Goal: Register for event/course

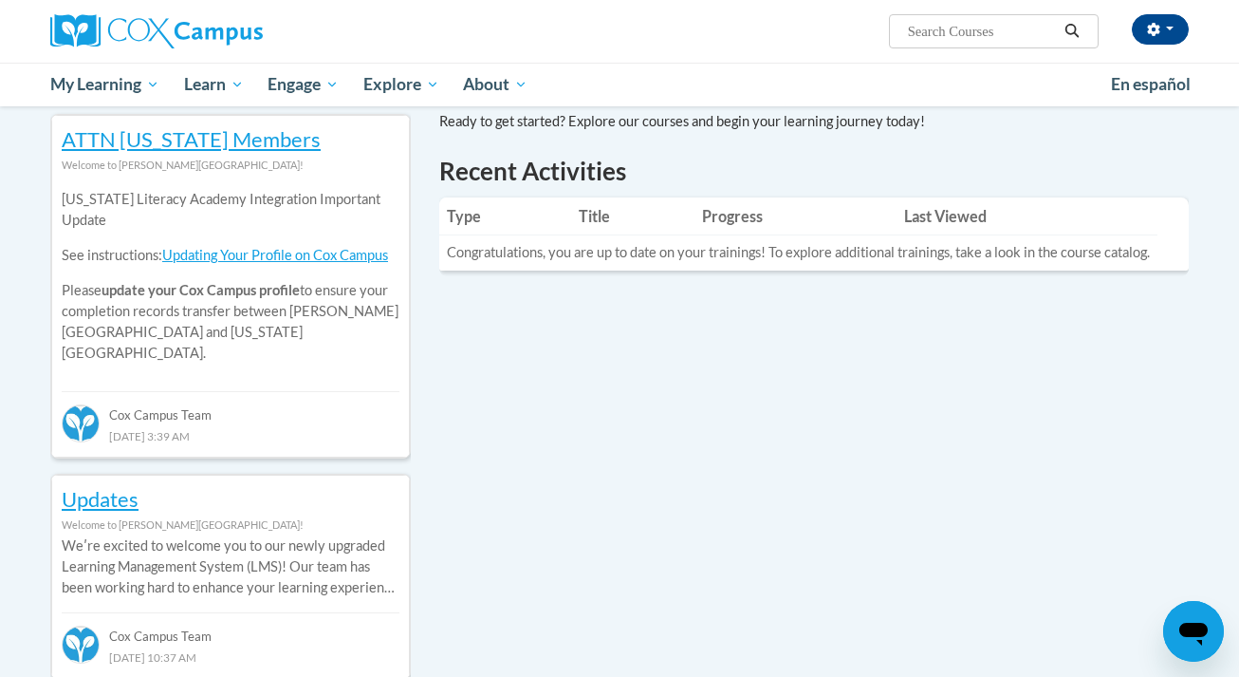
scroll to position [628, 0]
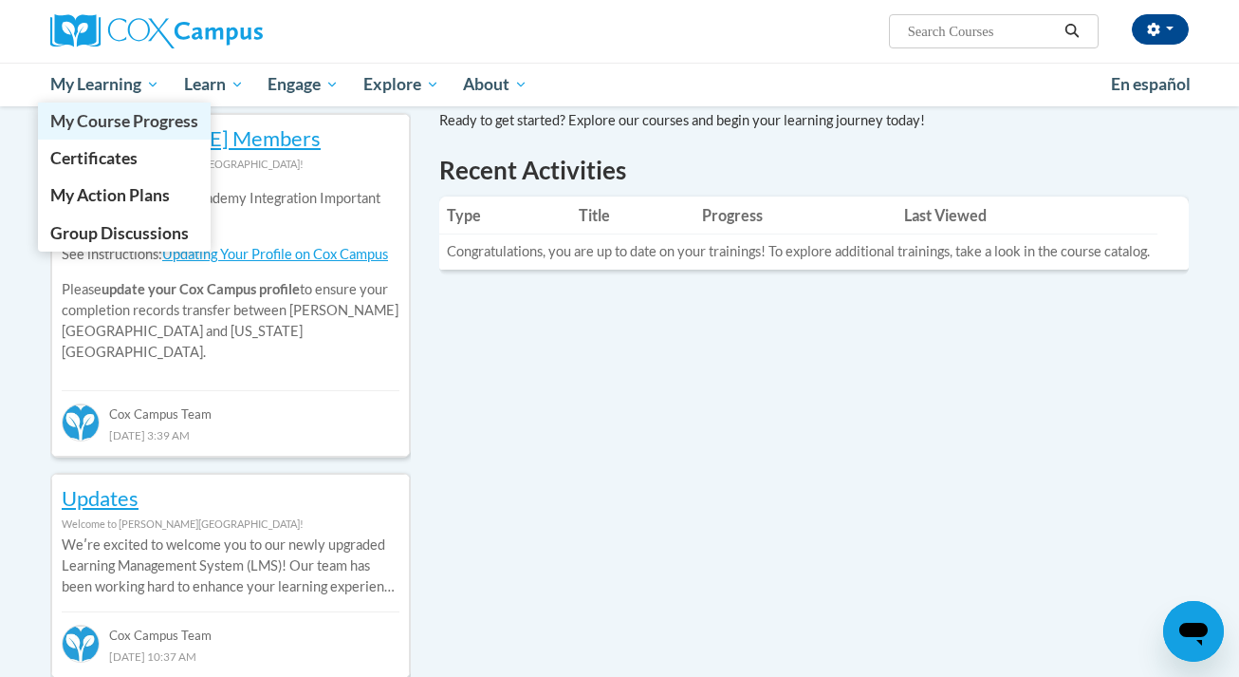
click at [158, 114] on span "My Course Progress" at bounding box center [124, 121] width 148 height 20
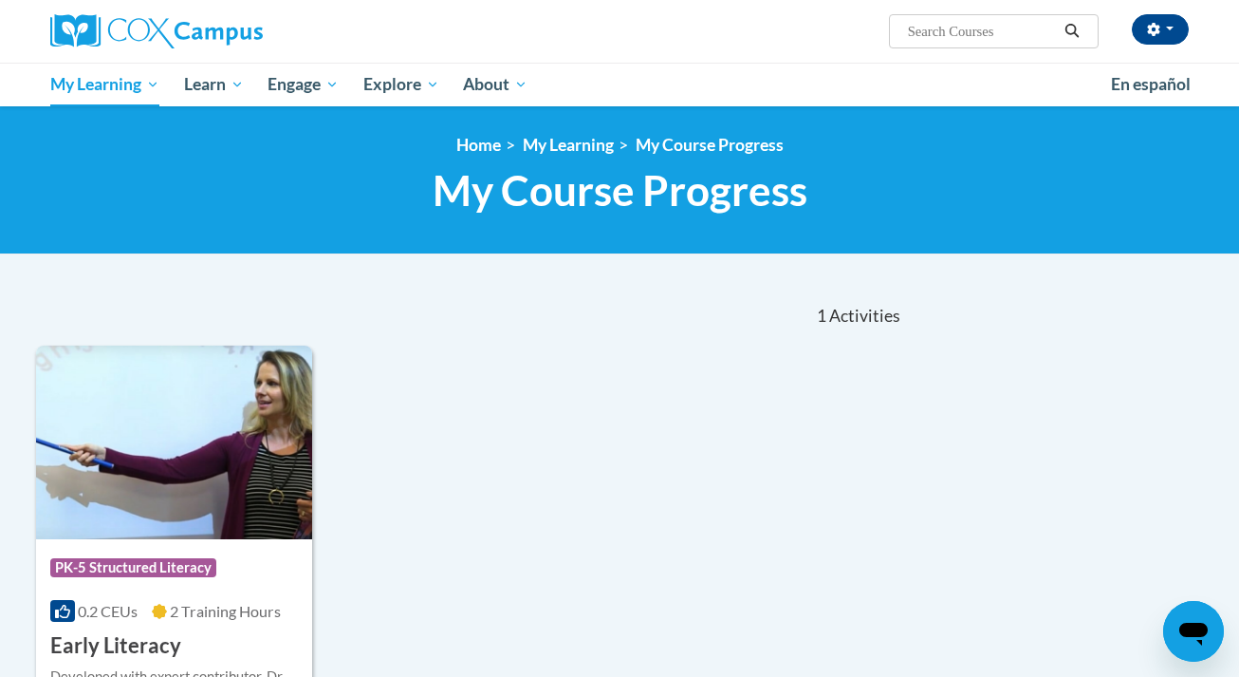
click at [993, 35] on input "Search..." at bounding box center [982, 31] width 152 height 23
paste input "The Science of Reading: Systematic and Explicit Phonics Instruction"
type input "The Science of Reading: Systematic and Explicit Phonics Instruction"
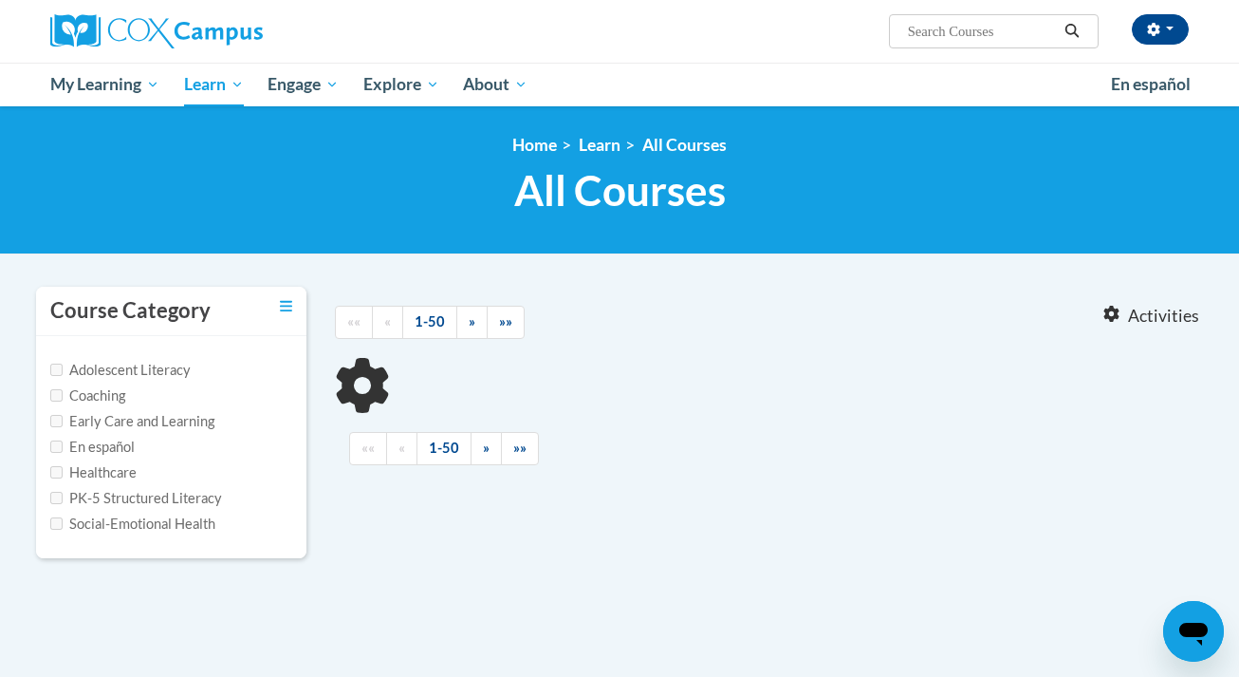
type input "The Science of Reading: Systematic and Explicit Phonics Instruction"
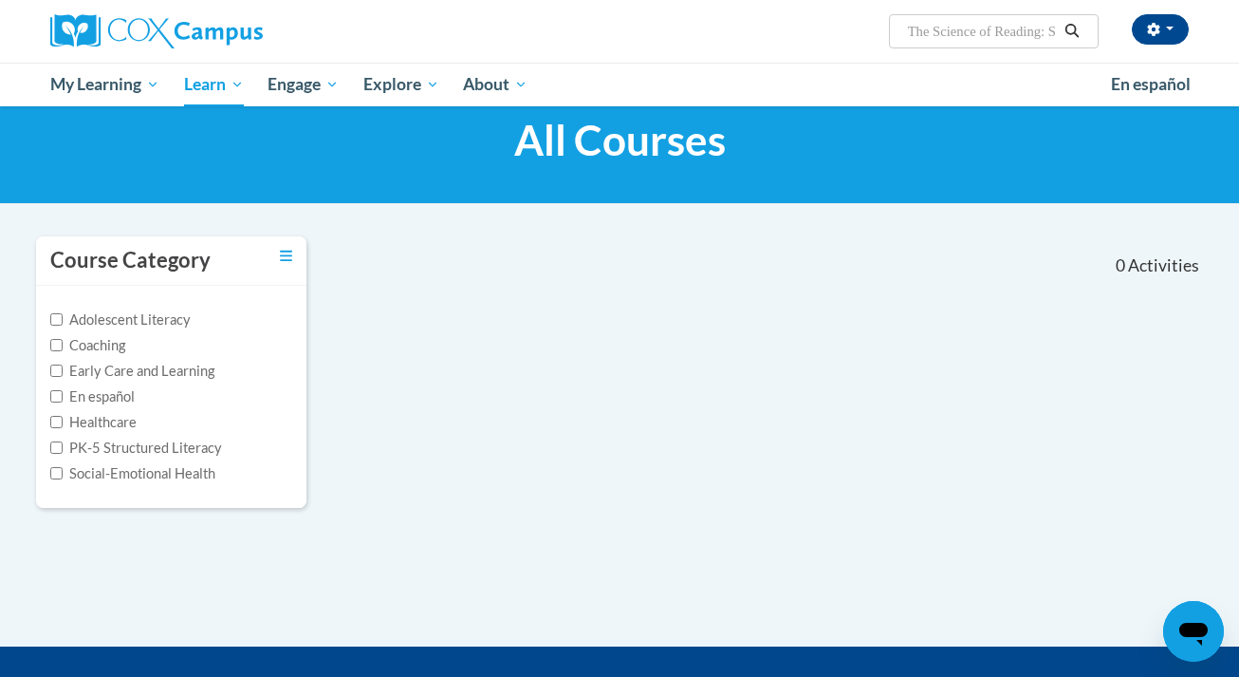
scroll to position [49, 0]
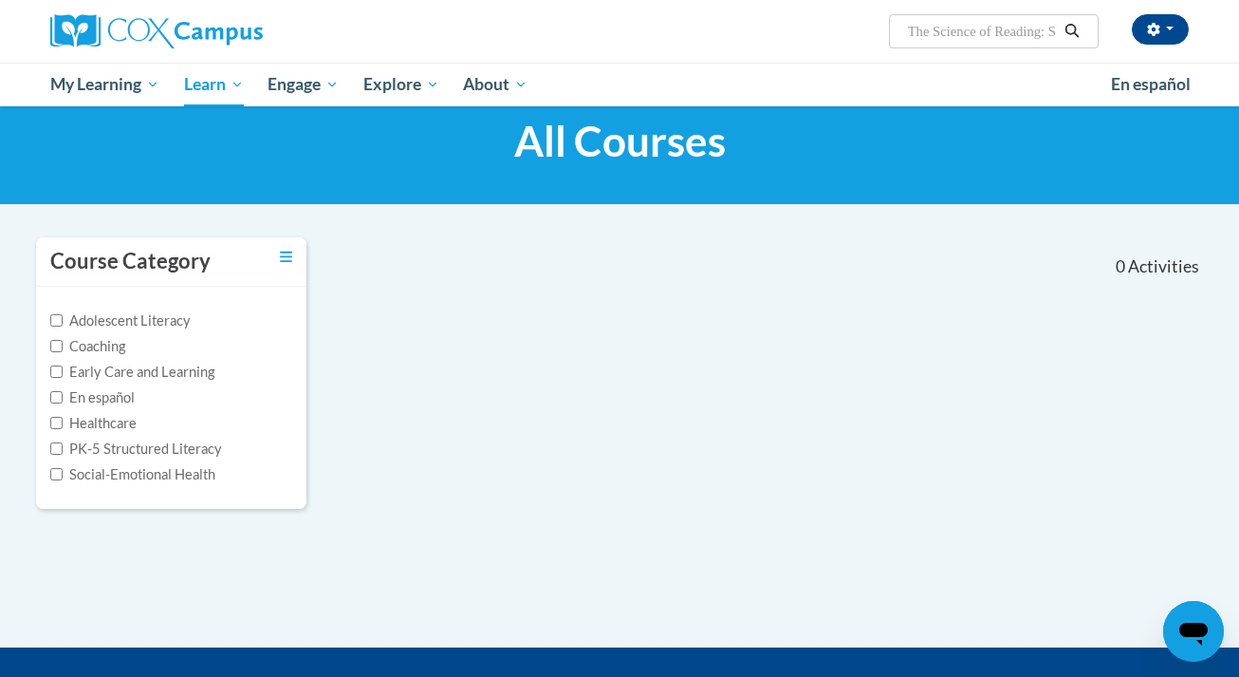
click at [986, 28] on input "The Science of Reading: Systematic and Explicit Phonics Instruction" at bounding box center [982, 31] width 152 height 23
click at [1075, 23] on button "Search" at bounding box center [1072, 31] width 28 height 23
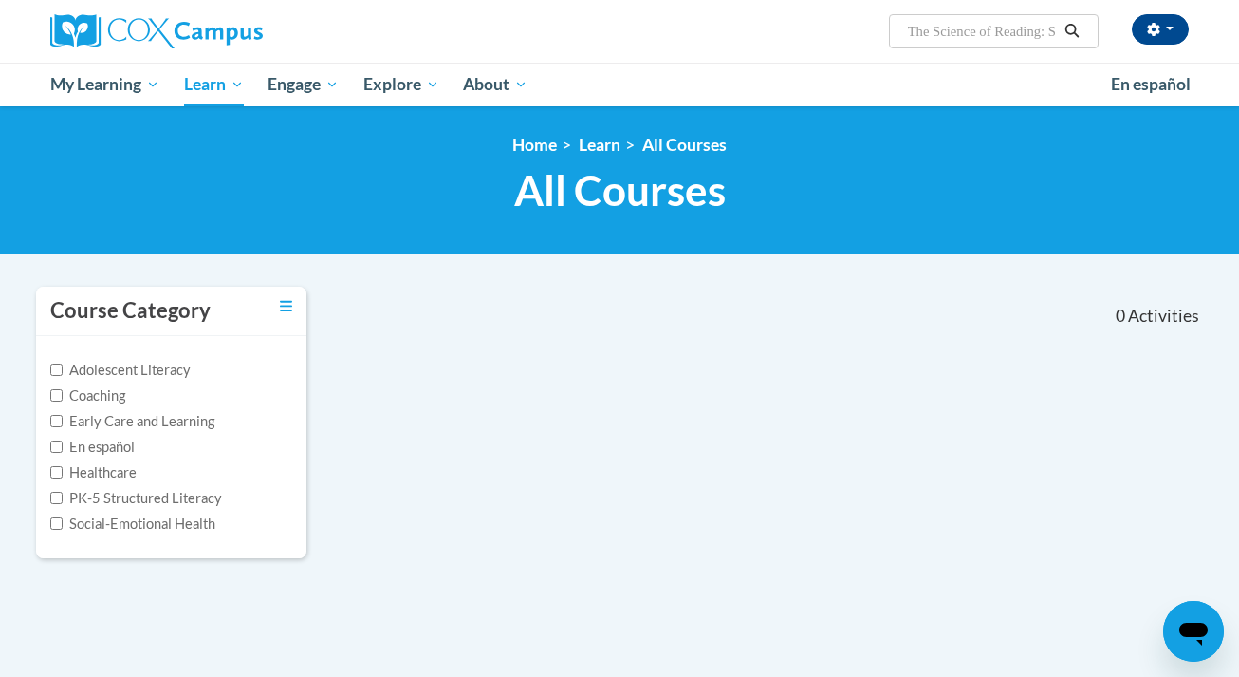
click at [962, 17] on span "Search Search... The Science of Reading: Systematic and Explicit Phonics Instru…" at bounding box center [994, 31] width 210 height 34
click at [988, 35] on input "The Science of Reading: Systematic and Explicit Phonics Instruction" at bounding box center [982, 31] width 152 height 23
type input "The Science of Reading"
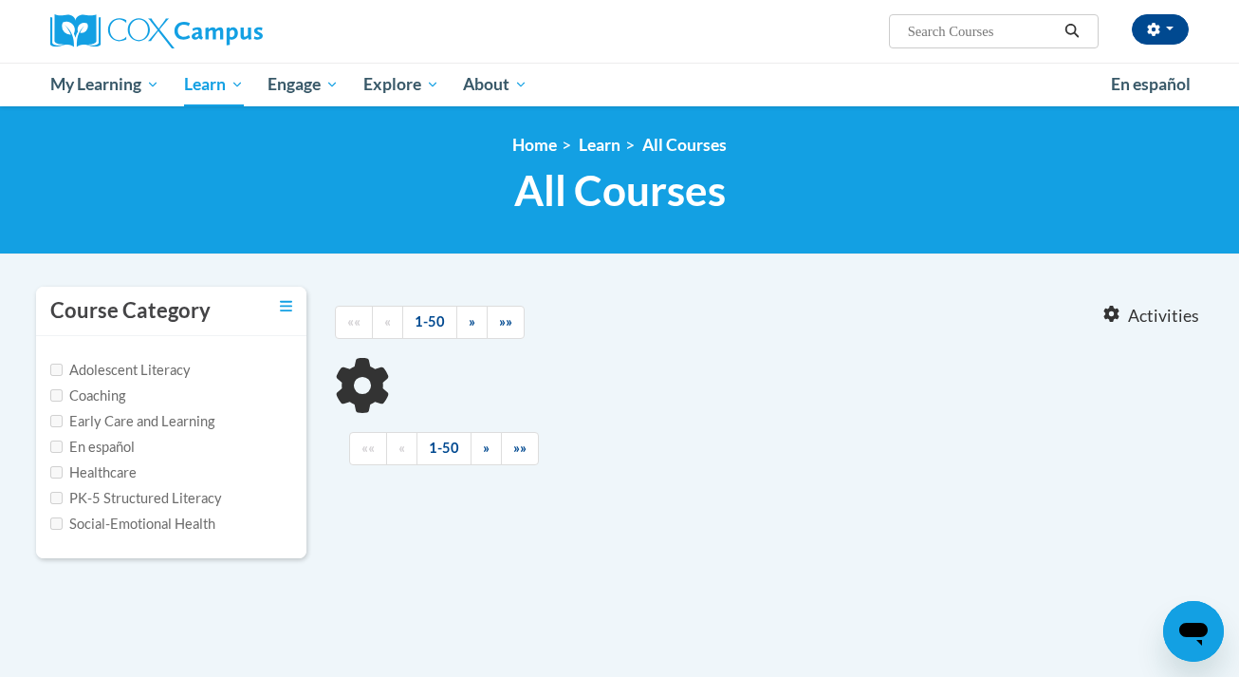
type input "The Science of Reading"
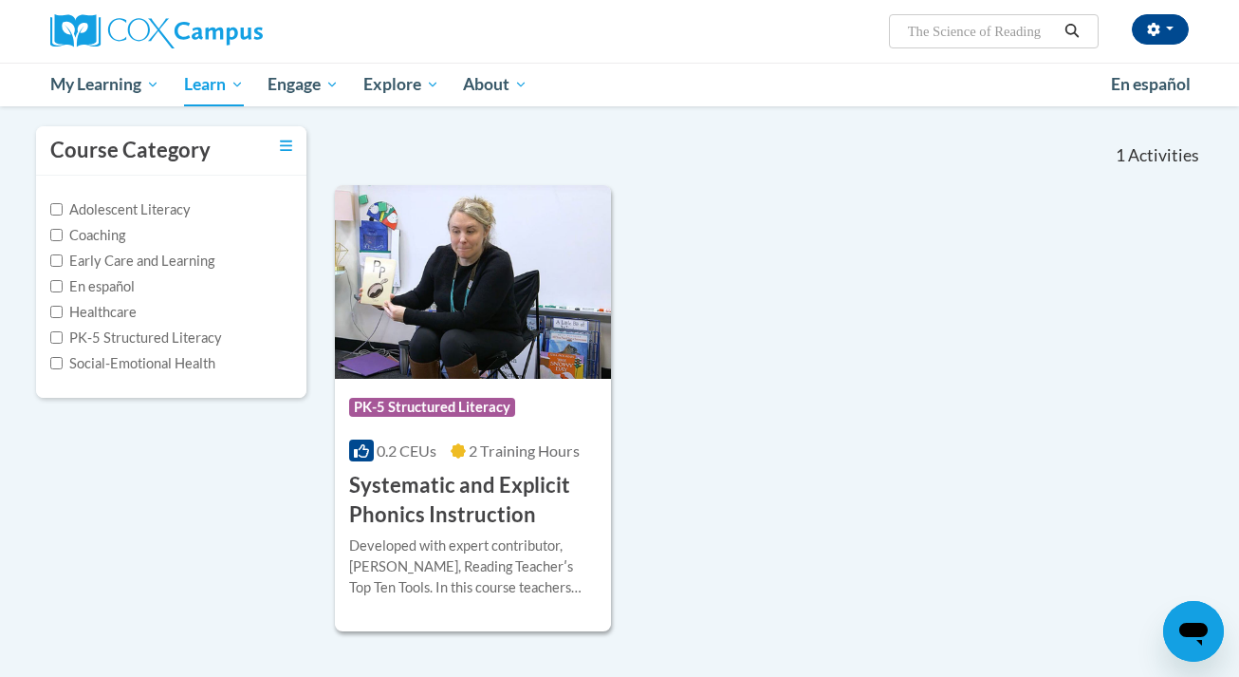
scroll to position [159, 0]
click at [467, 333] on img at bounding box center [473, 283] width 276 height 194
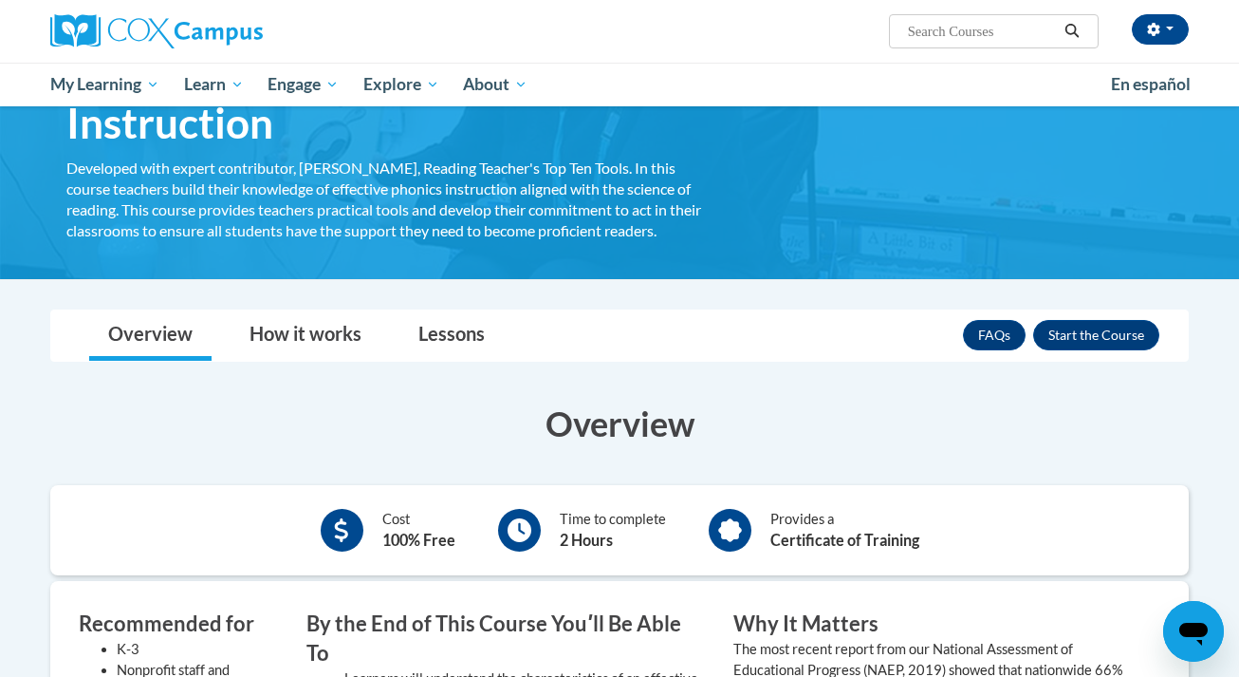
scroll to position [147, 0]
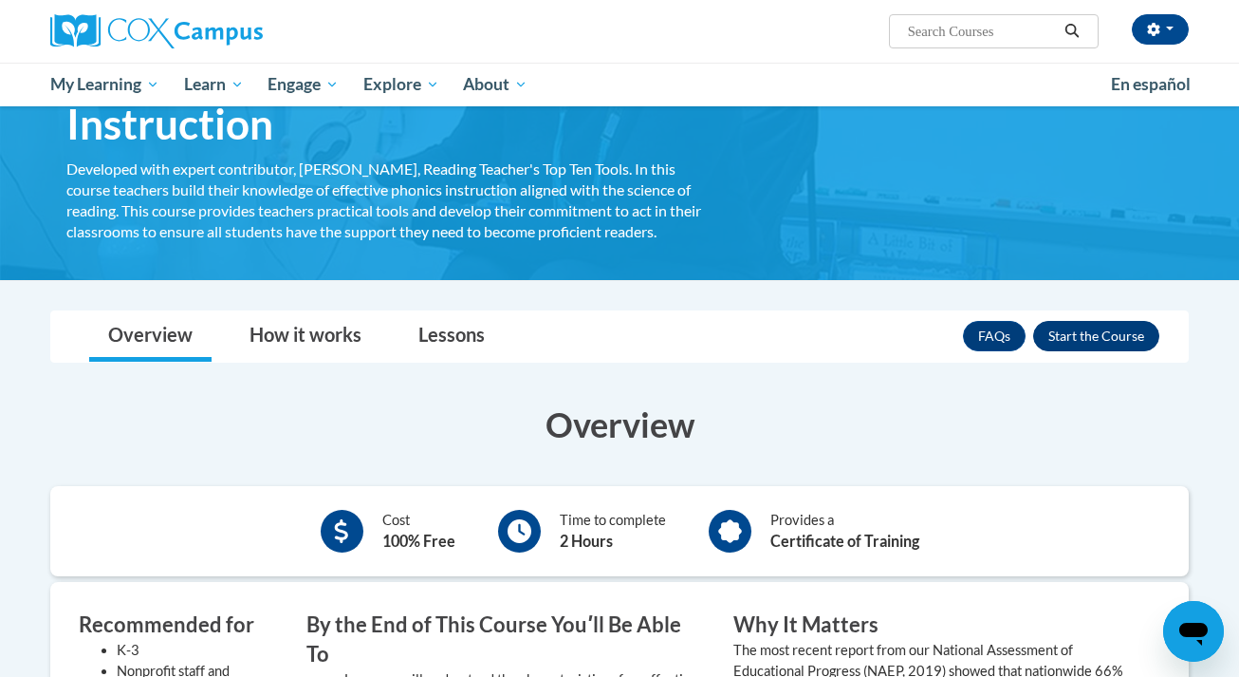
click at [1083, 331] on button "Enroll" at bounding box center [1097, 336] width 126 height 30
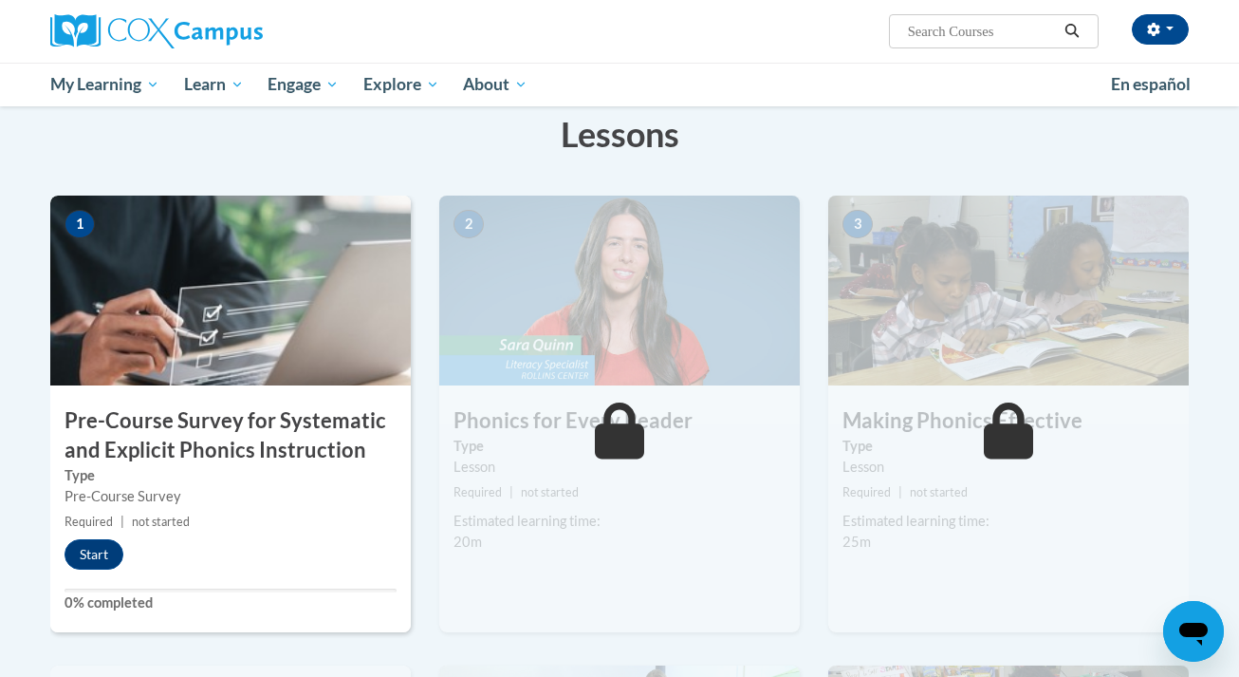
scroll to position [299, 0]
click at [95, 551] on button "Start" at bounding box center [94, 555] width 59 height 30
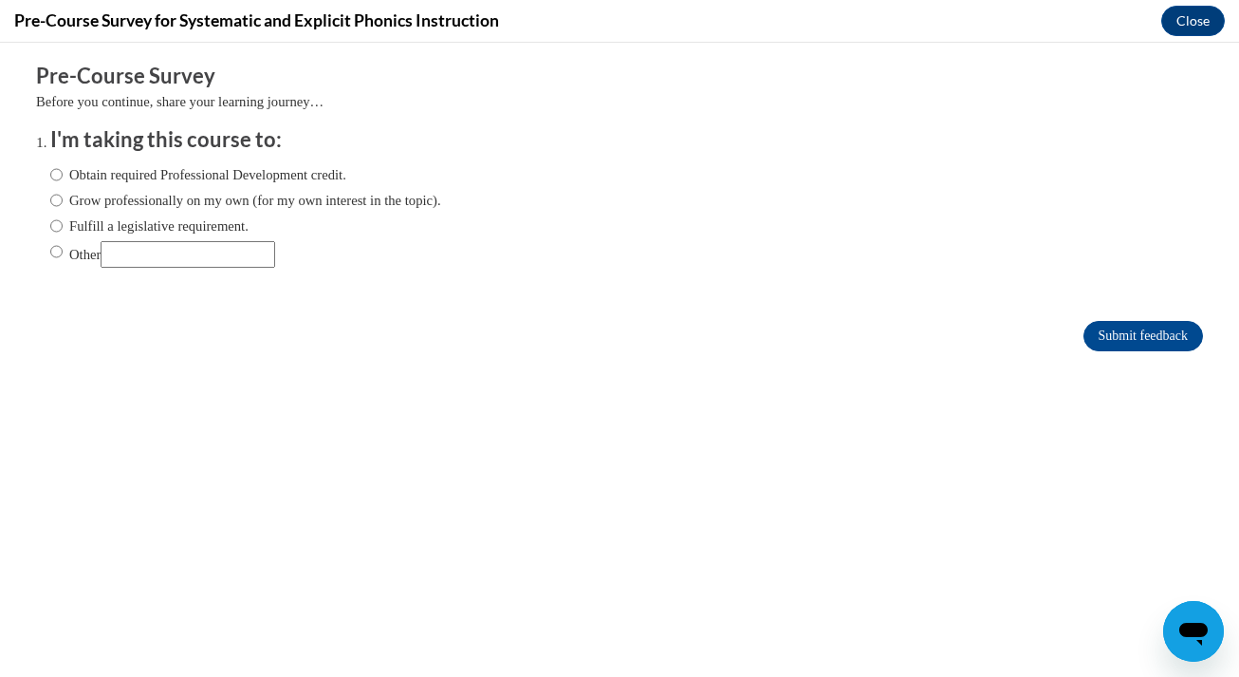
scroll to position [0, 0]
click at [62, 199] on label "Grow professionally on my own (for my own interest in the topic)." at bounding box center [245, 200] width 391 height 21
click at [62, 199] on input "Grow professionally on my own (for my own interest in the topic)." at bounding box center [56, 200] width 12 height 21
radio input "true"
click at [381, 249] on span "Other" at bounding box center [245, 254] width 391 height 27
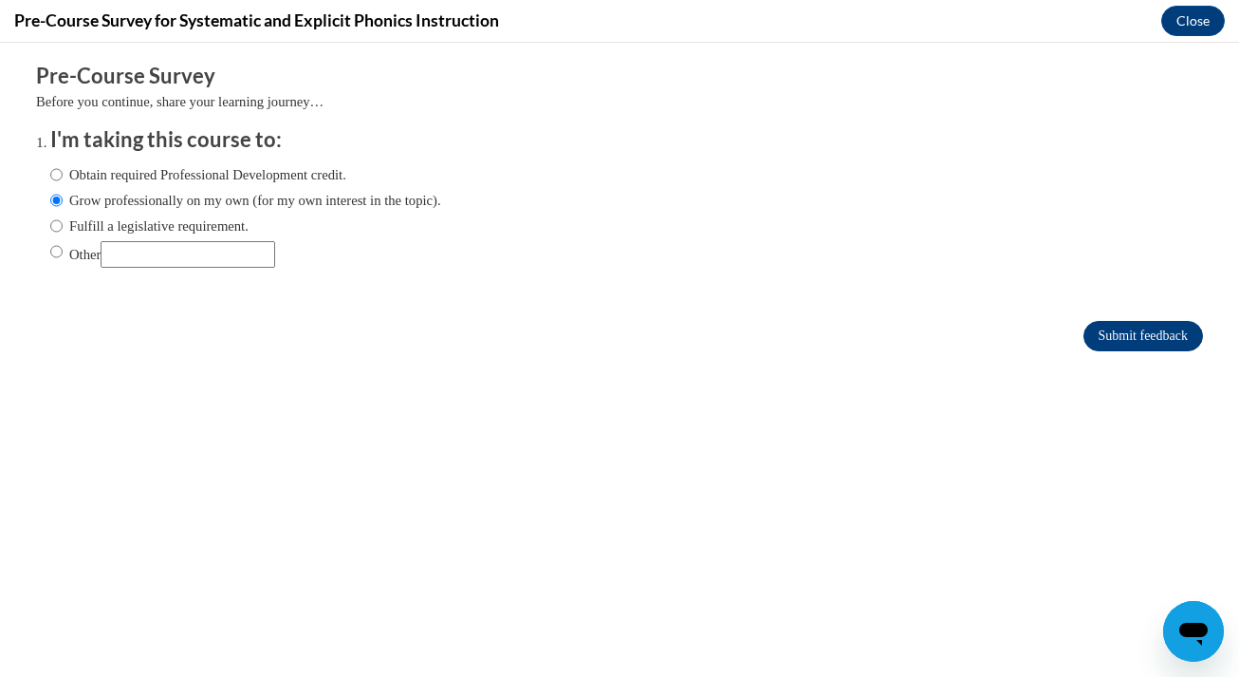
click at [1148, 335] on input "Submit feedback" at bounding box center [1144, 336] width 120 height 30
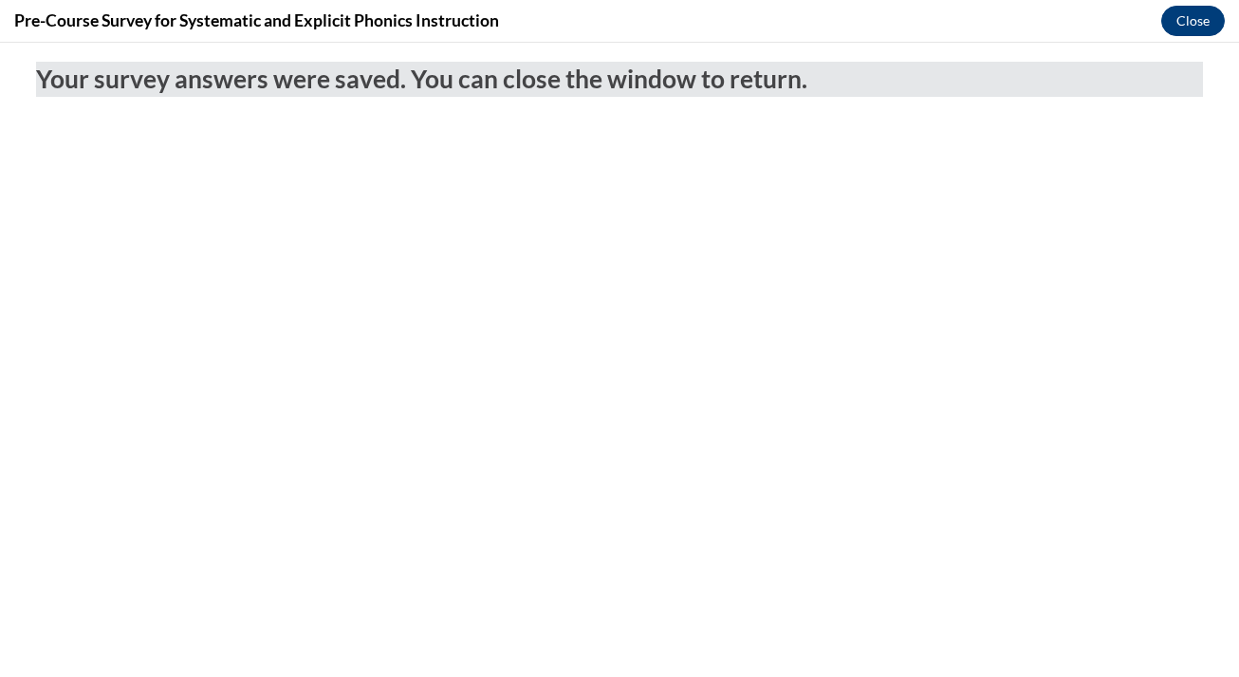
click at [1186, 21] on button "Close" at bounding box center [1194, 21] width 64 height 30
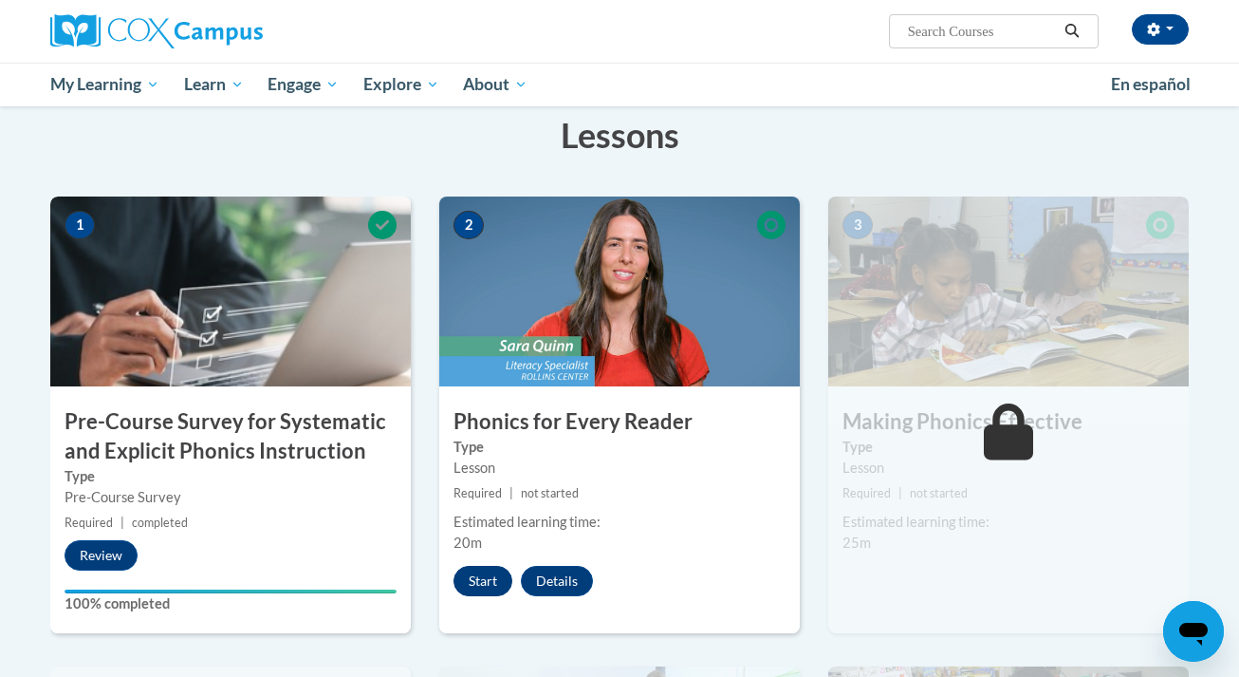
click at [468, 578] on button "Start" at bounding box center [483, 581] width 59 height 30
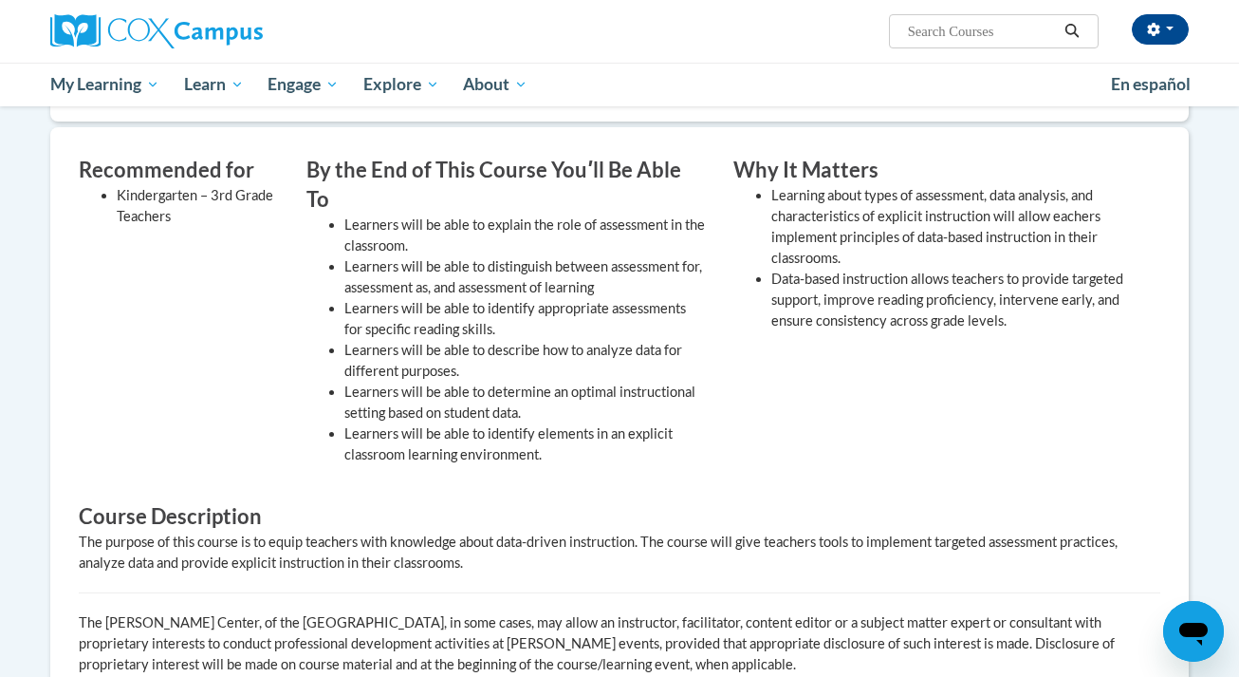
scroll to position [424, 0]
